Goal: Navigation & Orientation: Find specific page/section

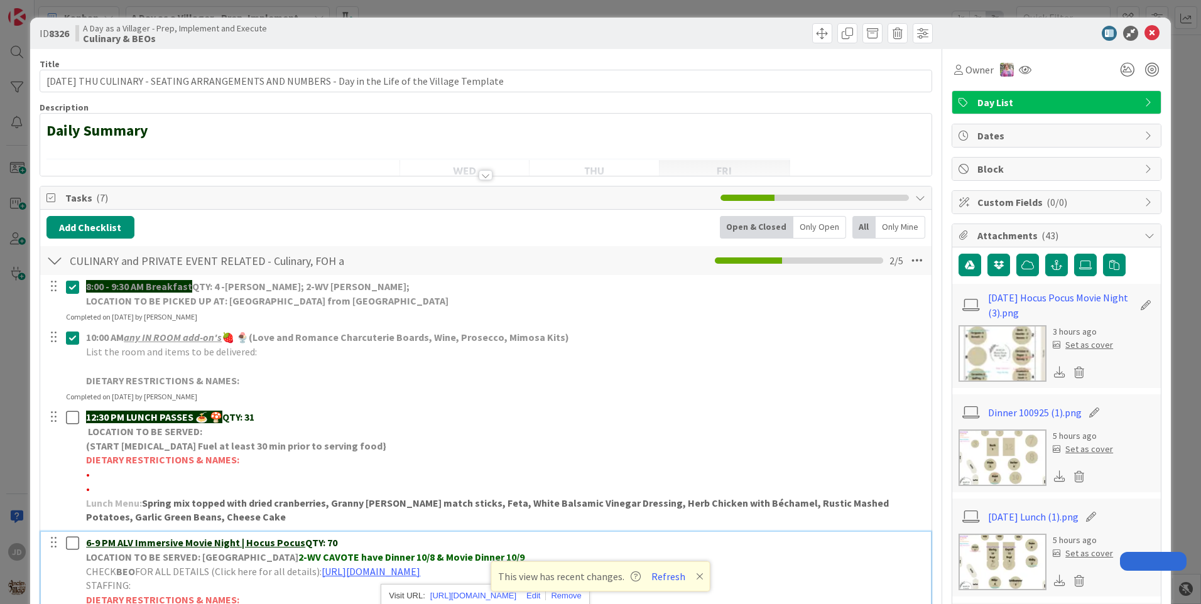
click at [1144, 31] on icon at bounding box center [1151, 33] width 15 height 15
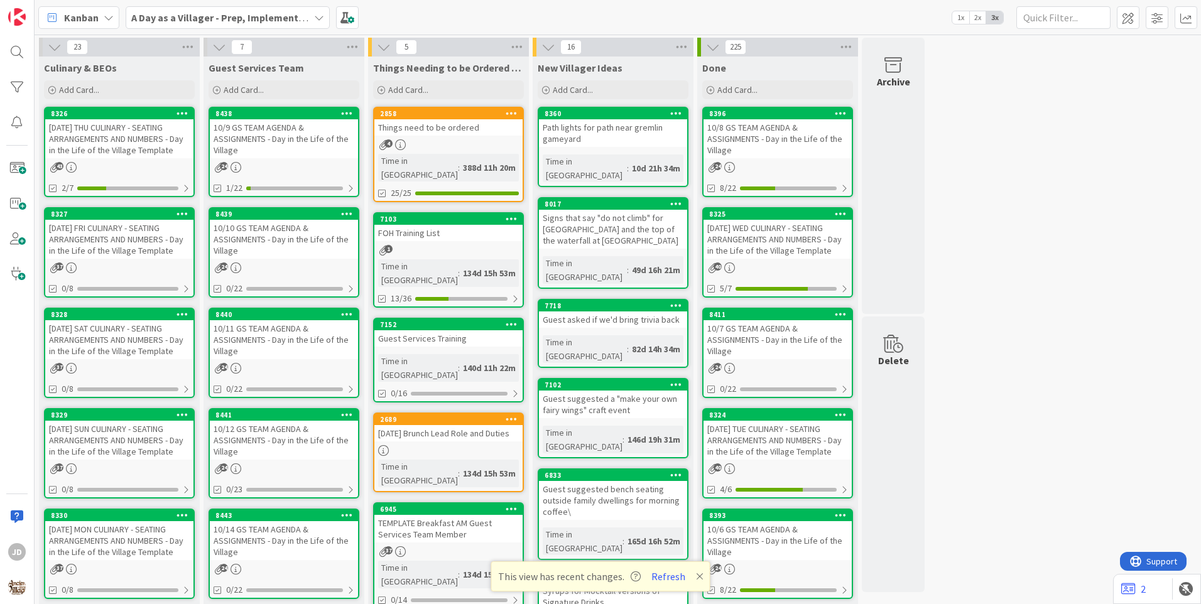
click at [242, 147] on div "10/9 GS TEAM AGENDA & ASSIGNMENTS - Day in the Life of the Village" at bounding box center [284, 138] width 148 height 39
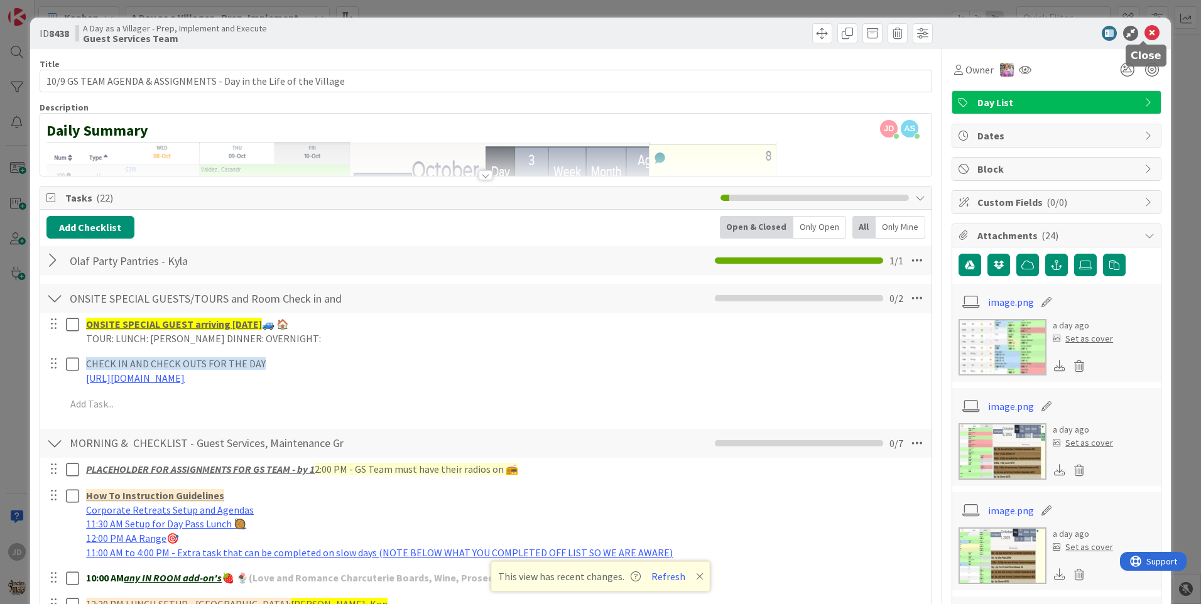
click at [1148, 37] on icon at bounding box center [1151, 33] width 15 height 15
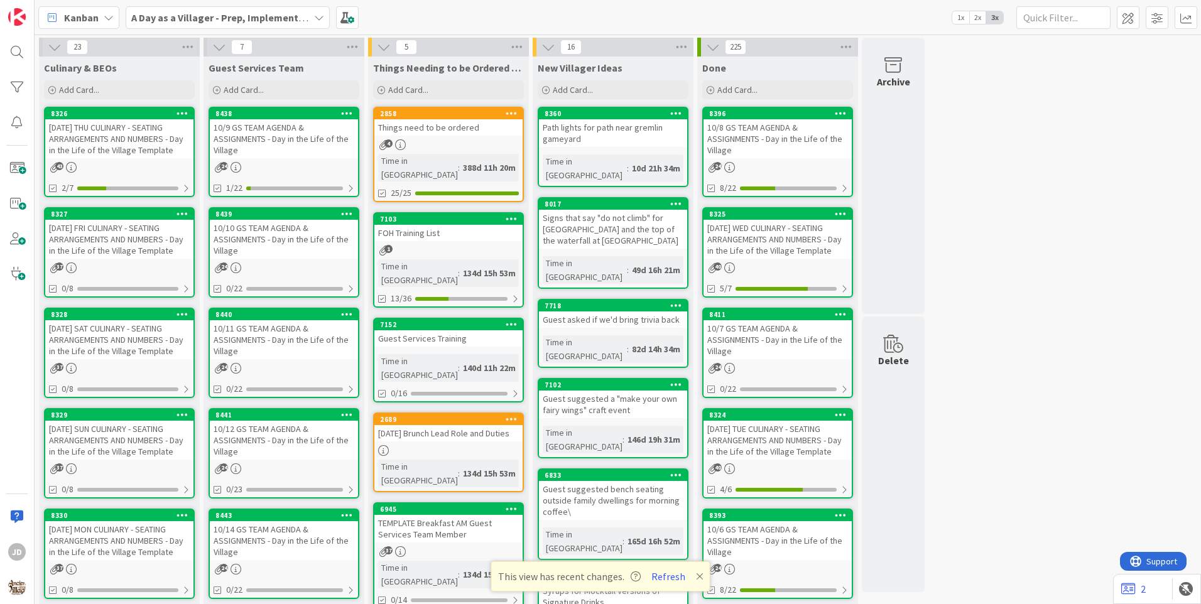
click at [107, 138] on div "[DATE] THU CULINARY - SEATING ARRANGEMENTS AND NUMBERS - Day in the Life of the…" at bounding box center [119, 138] width 148 height 39
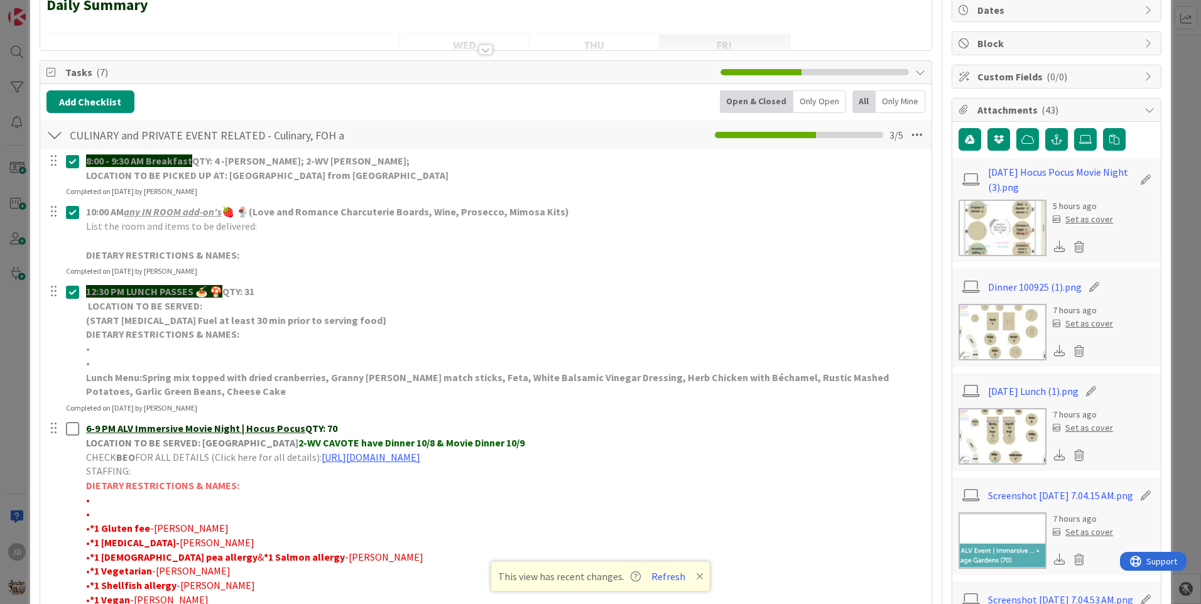
click at [1009, 331] on img at bounding box center [1003, 332] width 88 height 57
